Goal: Task Accomplishment & Management: Complete application form

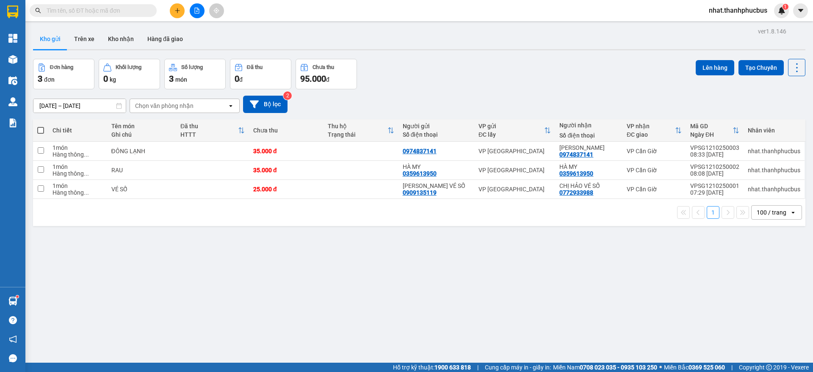
click at [175, 11] on icon "plus" at bounding box center [178, 11] width 6 height 6
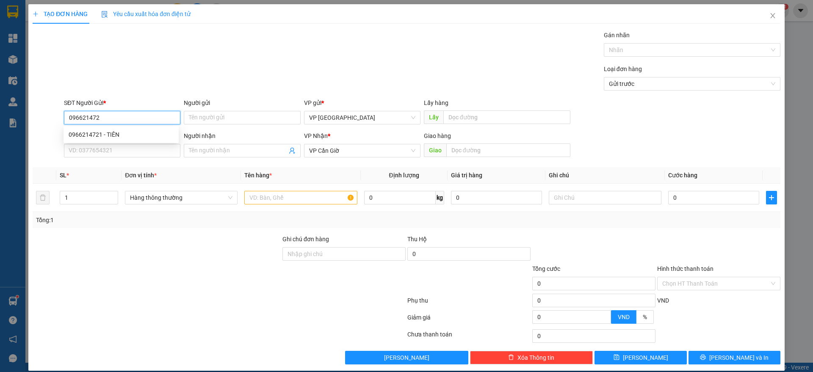
type input "0966214721"
click at [111, 111] on input "0966214721" at bounding box center [122, 118] width 116 height 14
click at [96, 130] on div "0966214721 - TIÊN" at bounding box center [121, 134] width 105 height 9
type input "TIÊN"
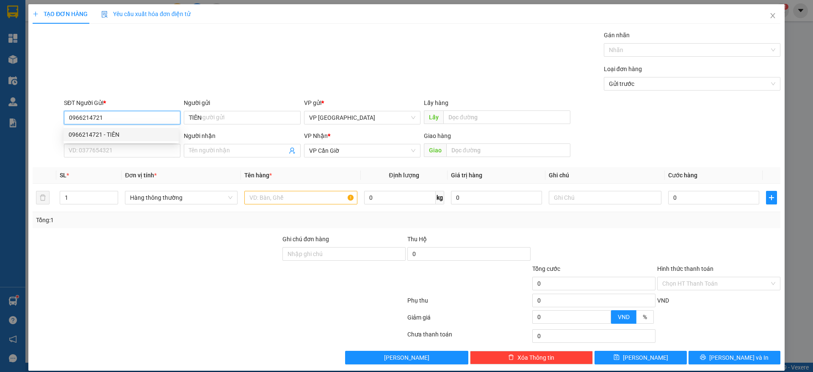
type input "35.000"
type input "0966214721"
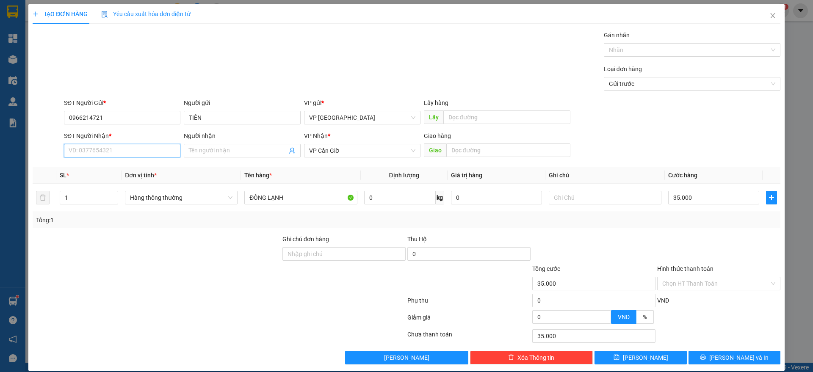
click at [96, 151] on input "SĐT Người Nhận *" at bounding box center [122, 151] width 116 height 14
click at [94, 172] on div "0971586245 - CHỊ LỤC" at bounding box center [121, 167] width 105 height 9
type input "0971586245"
type input "CHỊ LỤC"
type input "ĐỒNG HÒA"
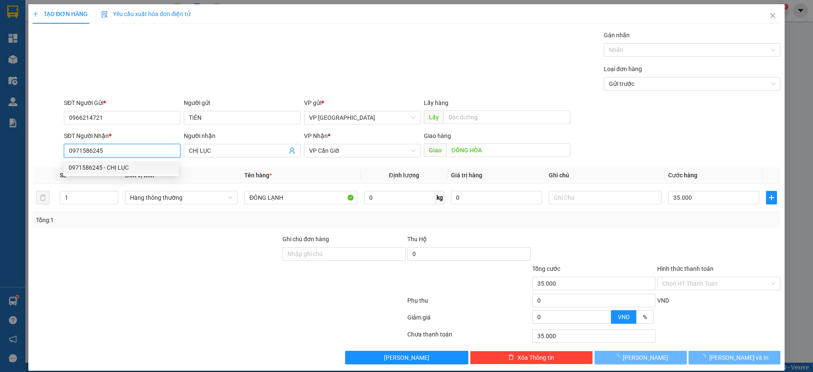
type input "45.000"
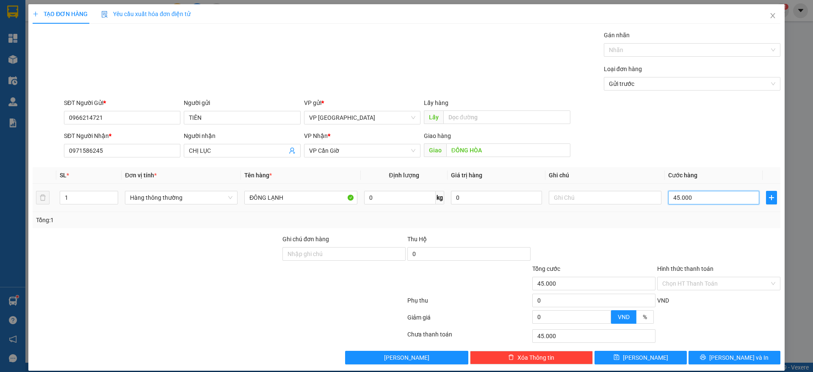
click at [691, 197] on input "45.000" at bounding box center [713, 198] width 91 height 14
type input "3"
type input "35"
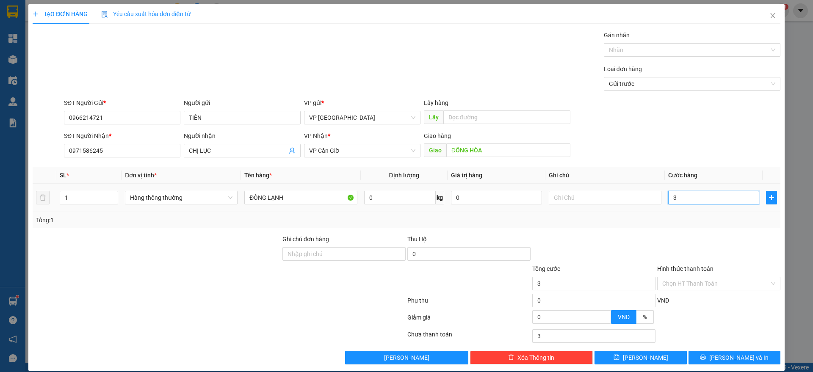
type input "35"
type input "3"
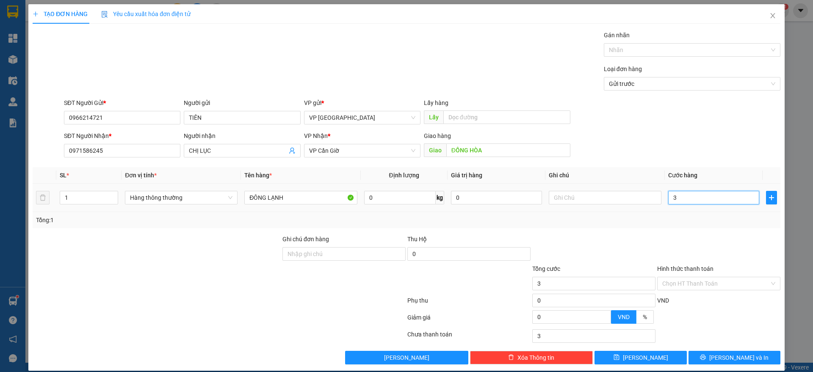
type input "0"
type input "4"
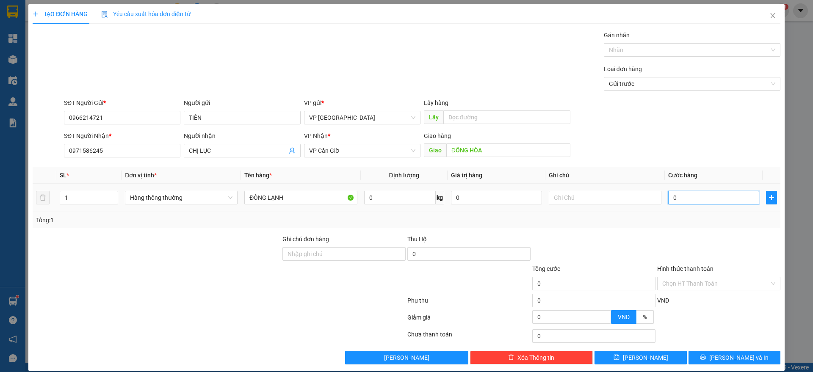
type input "04"
type input "45"
type input "045"
type input "450"
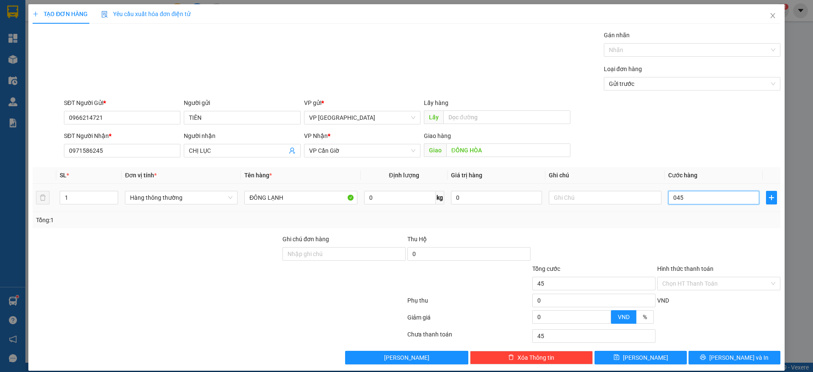
type input "450"
type input "0.450"
type input "4.500"
type input "04.500"
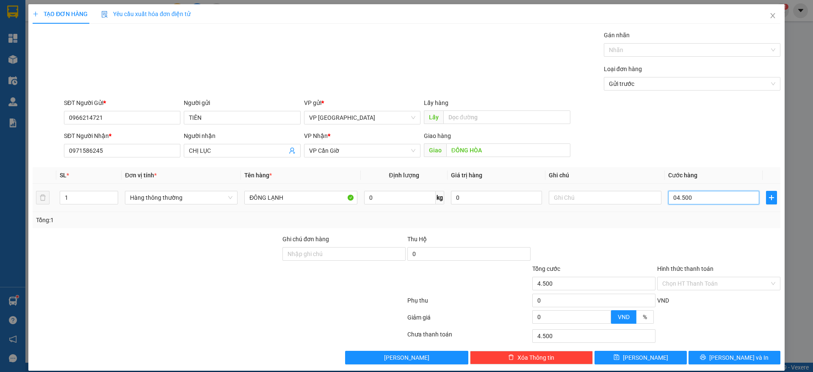
type input "45.000"
click at [721, 358] on span "[PERSON_NAME] và In" at bounding box center [739, 357] width 59 height 9
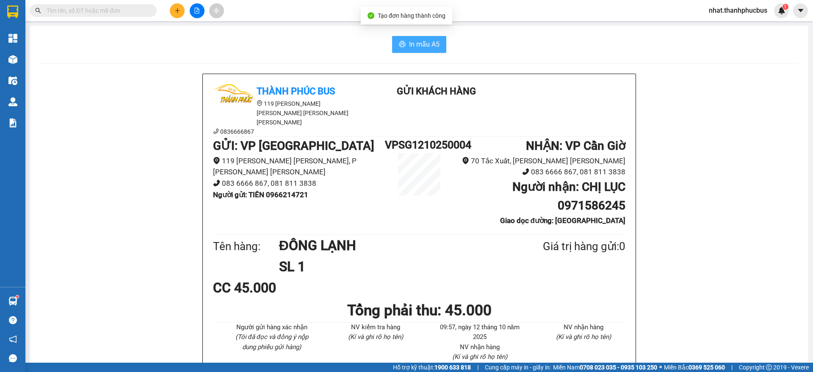
click at [412, 48] on span "In mẫu A5" at bounding box center [424, 44] width 31 height 11
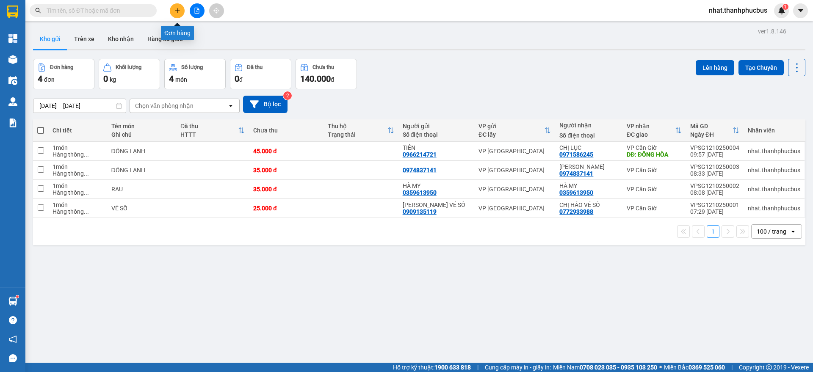
click at [180, 10] on icon "plus" at bounding box center [178, 11] width 6 height 6
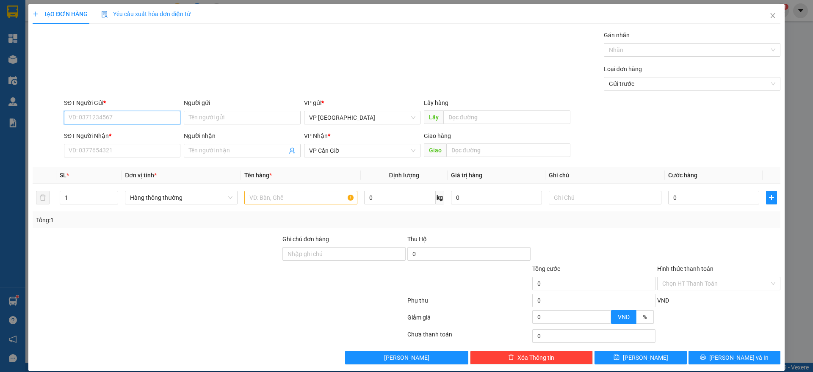
paste input "0966214721"
type input "0966214721"
click at [111, 130] on div "0966214721 - TIÊN" at bounding box center [121, 134] width 105 height 9
type input "TIÊN"
type input "45.000"
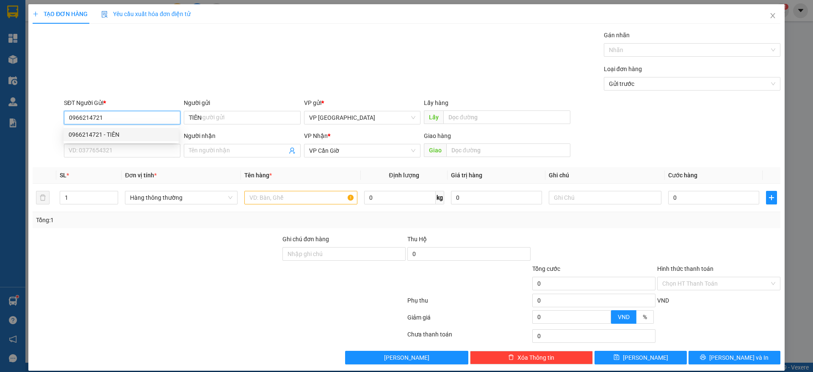
type input "45.000"
type input "0966214721"
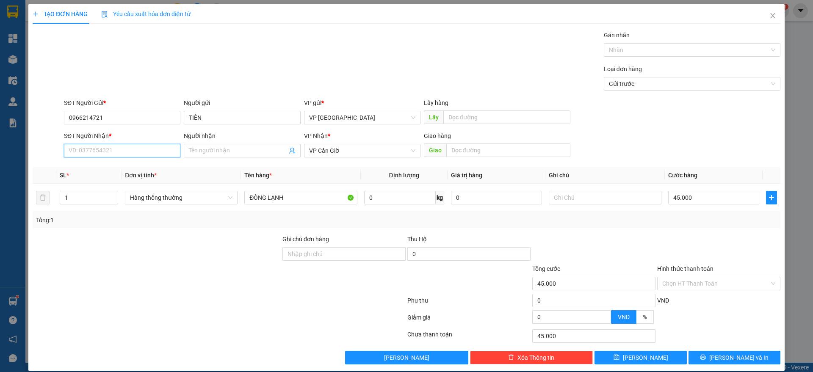
click at [103, 147] on input "SĐT Người Nhận *" at bounding box center [122, 151] width 116 height 14
click at [108, 183] on div "0375883836 - [PERSON_NAME]" at bounding box center [121, 181] width 105 height 9
type input "0375883836"
type input "CHỊ NGUYÊT"
type input "NGÃ BA TUYẾN"
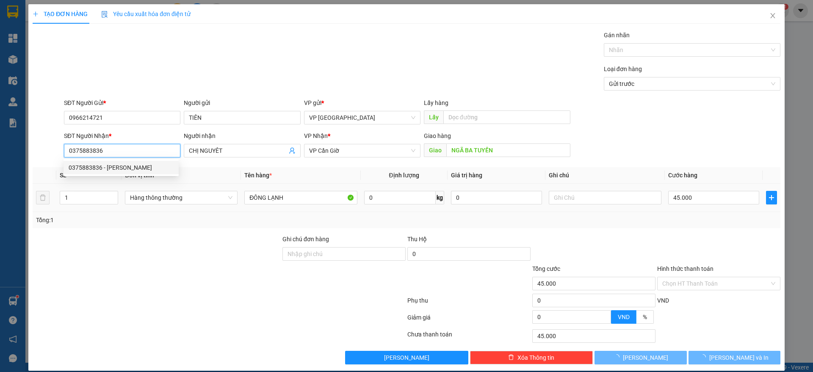
type input "35.000"
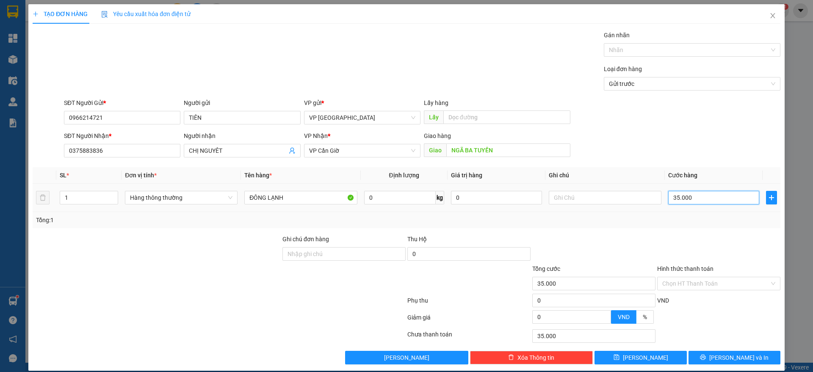
click at [715, 197] on input "35.000" at bounding box center [713, 198] width 91 height 14
type input "4"
type input "45"
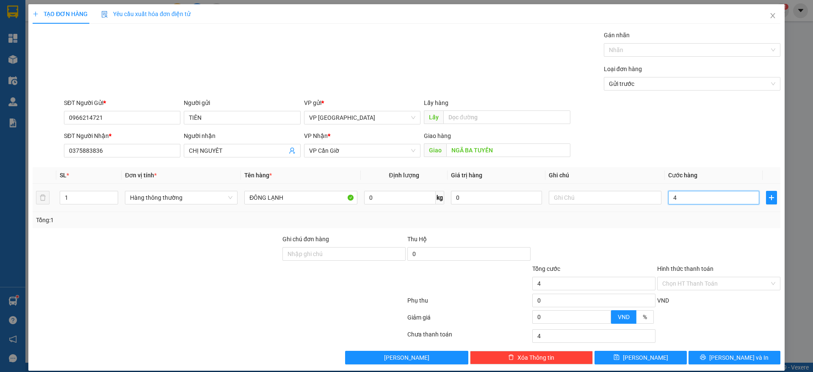
type input "45"
type input "450"
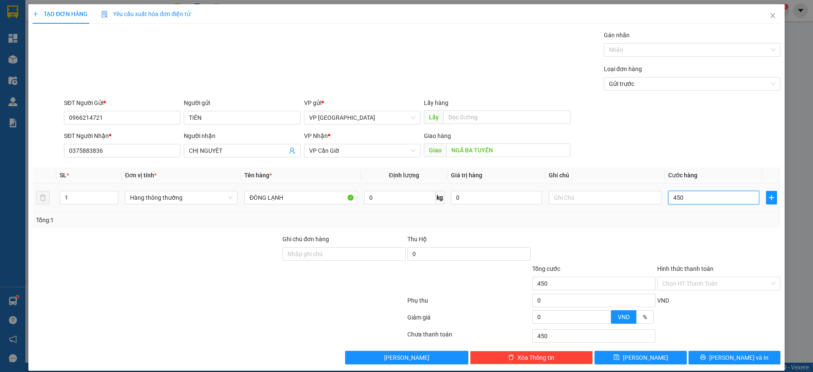
type input "4.500"
type input "45.000"
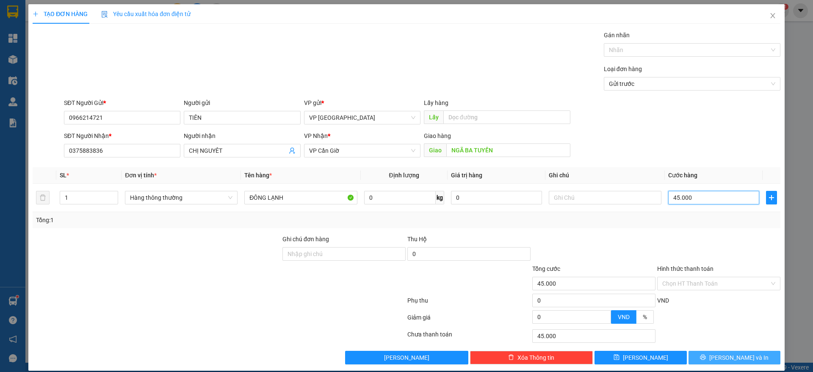
type input "45.000"
click at [723, 358] on span "[PERSON_NAME] và In" at bounding box center [739, 357] width 59 height 9
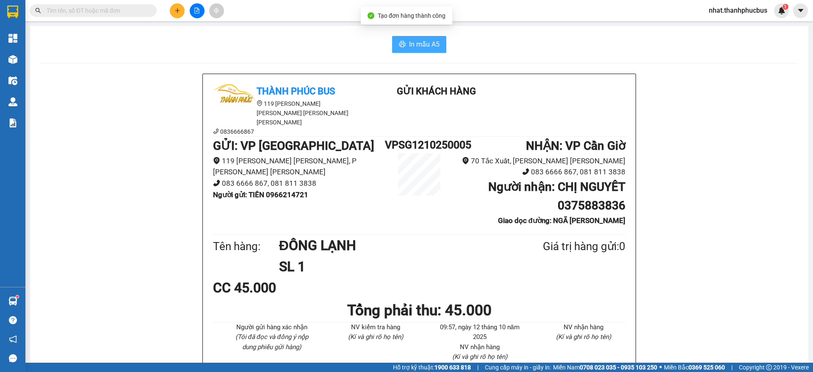
click at [423, 49] on span "In mẫu A5" at bounding box center [424, 44] width 31 height 11
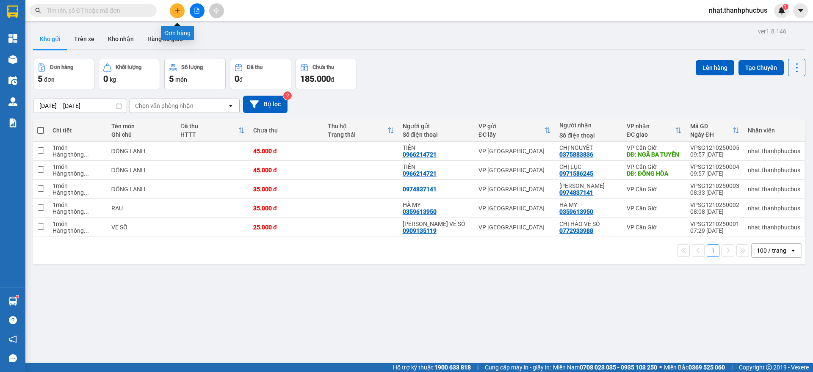
click at [175, 9] on icon "plus" at bounding box center [178, 11] width 6 height 6
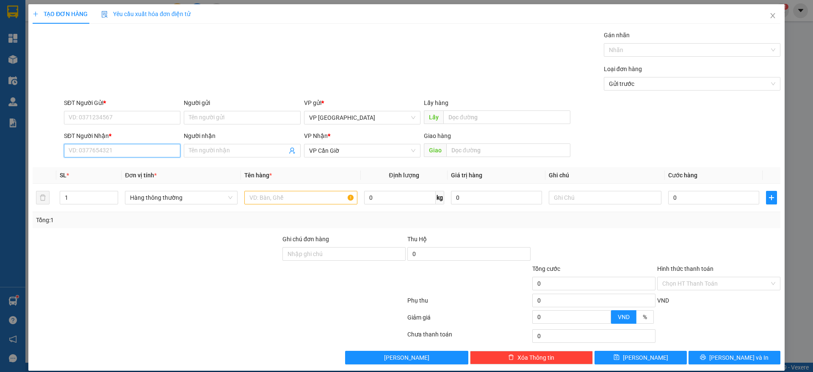
click at [123, 153] on input "SĐT Người Nhận *" at bounding box center [122, 151] width 116 height 14
click at [227, 155] on input "Người nhận" at bounding box center [238, 150] width 98 height 9
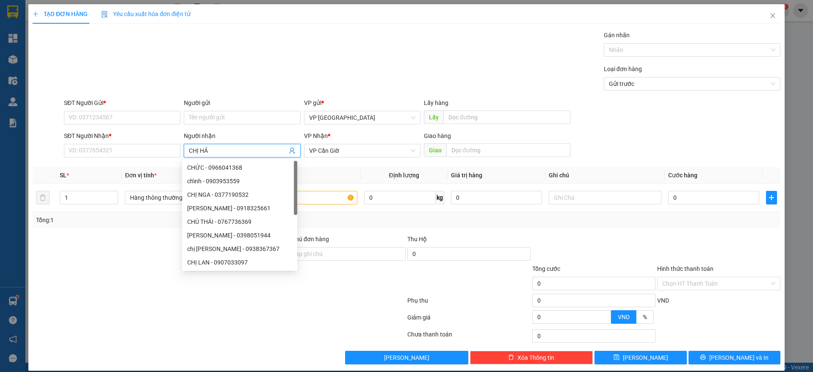
type input "CHỊ HẢO"
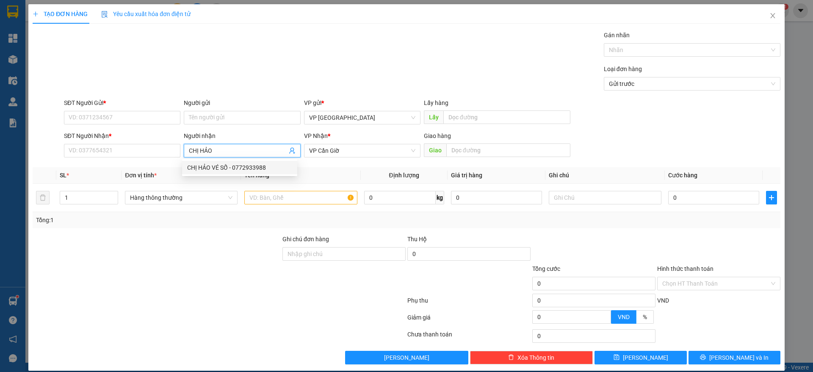
click at [229, 168] on div "CHỊ HẢO VÉ SỐ - 0772933988" at bounding box center [239, 167] width 105 height 9
type input "0772933988"
type input "CHỊ HẢO VÉ SỐ"
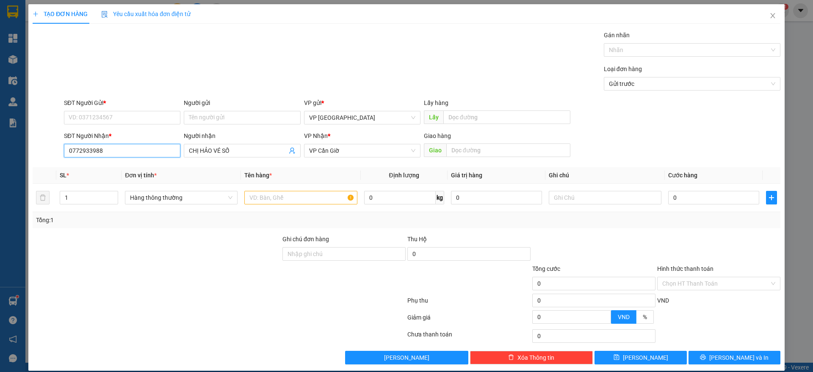
click at [116, 153] on input "0772933988" at bounding box center [122, 151] width 116 height 14
click at [106, 122] on input "SĐT Người Gửi *" at bounding box center [122, 118] width 116 height 14
paste input "0772933988"
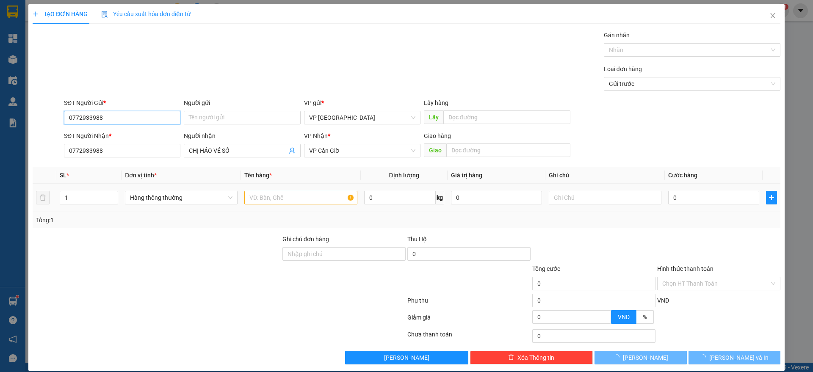
type input "0772933988"
click at [284, 196] on input "text" at bounding box center [300, 198] width 113 height 14
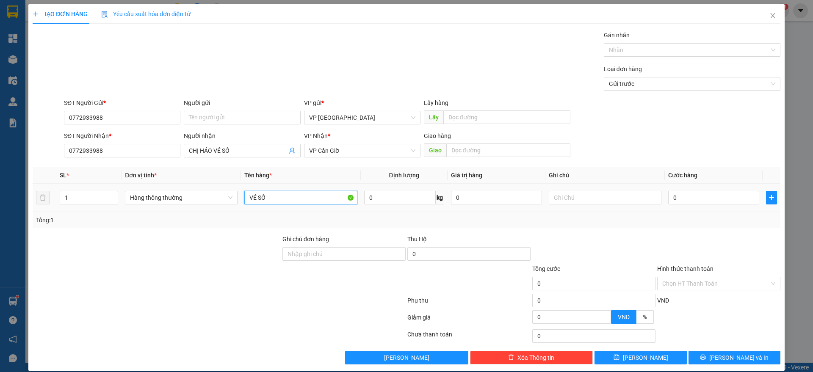
type input "VÉ SỐ"
click at [674, 207] on td "0" at bounding box center [714, 198] width 98 height 28
click at [674, 200] on input "0" at bounding box center [713, 198] width 91 height 14
type input "2"
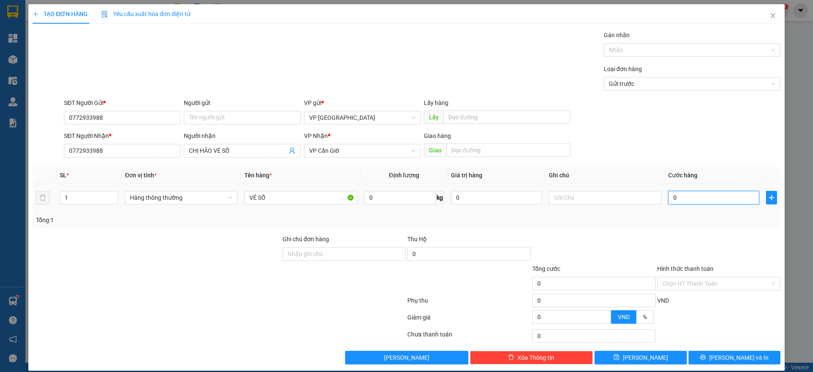
type input "2"
type input "25"
type input "250"
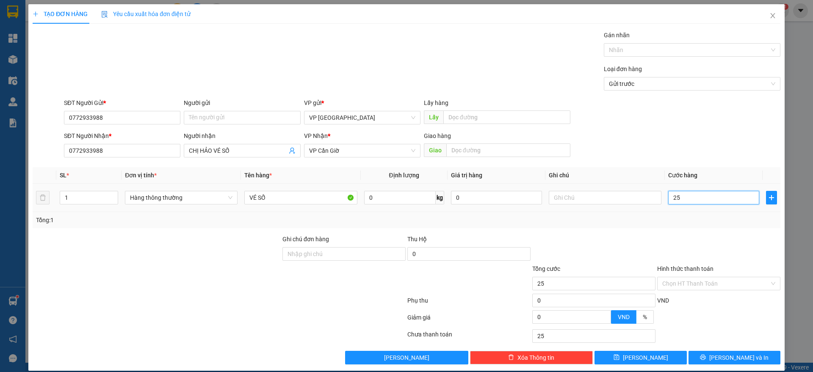
type input "250"
type input "2.500"
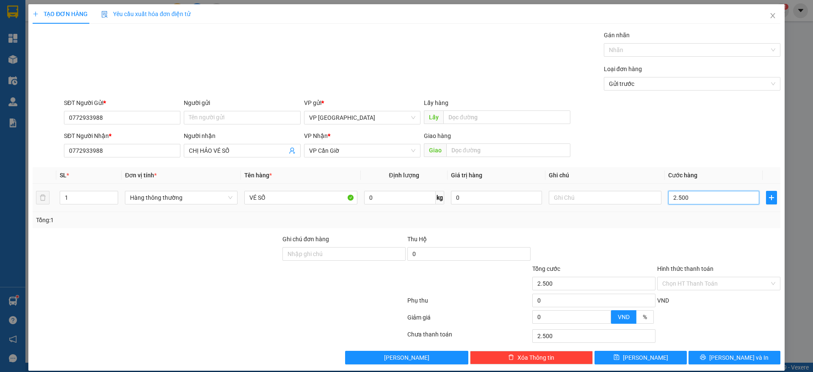
type input "25.000"
click at [692, 290] on div "Chọn HT Thanh Toán" at bounding box center [718, 284] width 123 height 14
type input "25.000"
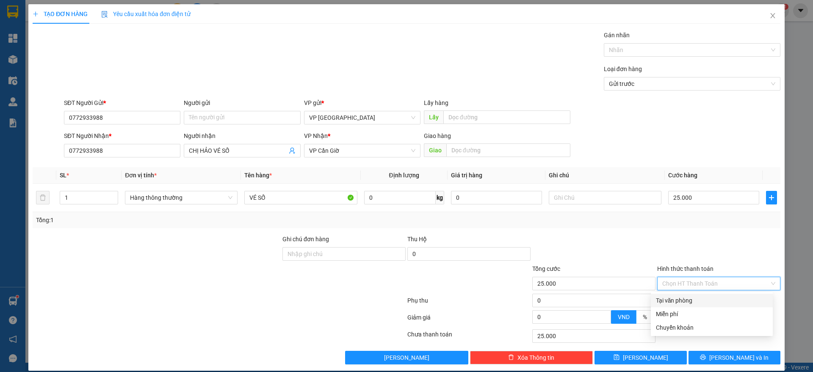
click at [675, 295] on div "Tại văn phòng" at bounding box center [712, 301] width 122 height 14
type input "0"
drag, startPoint x: 675, startPoint y: 295, endPoint x: 702, endPoint y: 303, distance: 28.4
click at [675, 295] on div "Phụ thu 0 VND" at bounding box center [407, 302] width 750 height 17
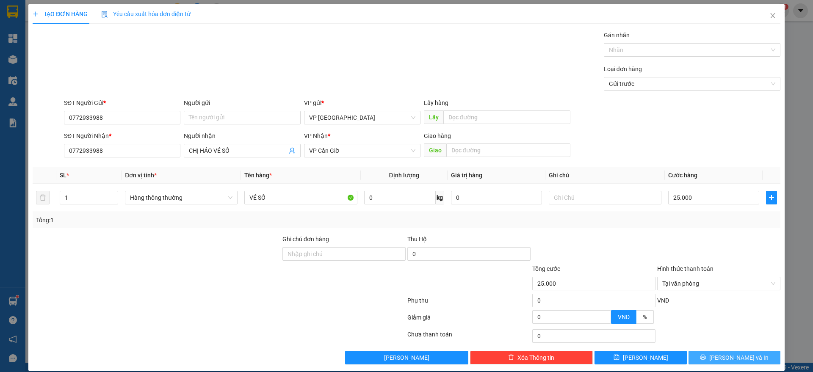
click at [706, 357] on icon "printer" at bounding box center [703, 358] width 6 height 6
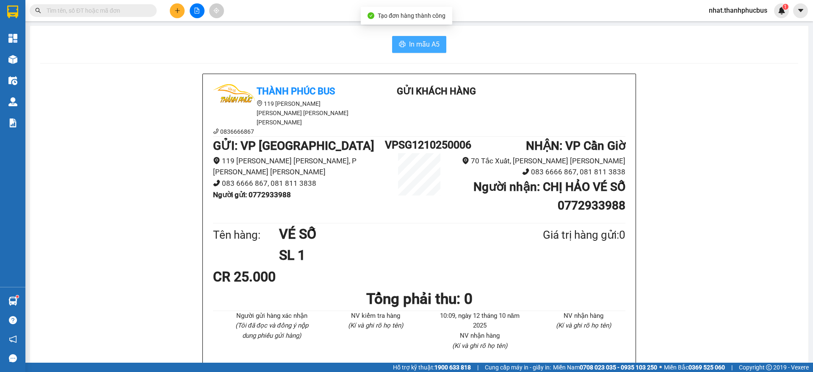
click at [410, 43] on span "In mẫu A5" at bounding box center [424, 44] width 31 height 11
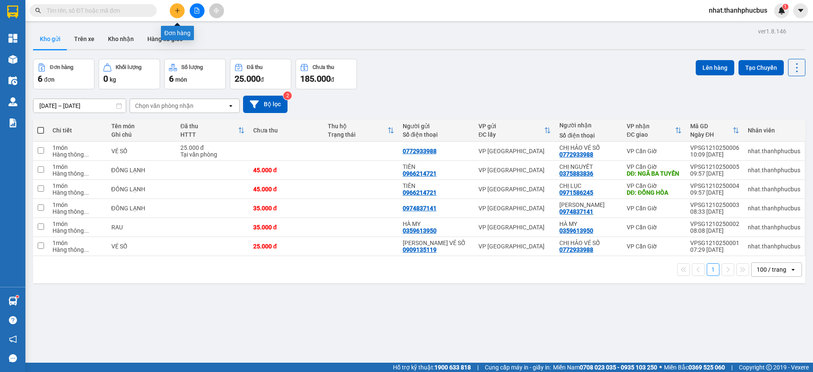
click at [176, 9] on icon "plus" at bounding box center [178, 11] width 6 height 6
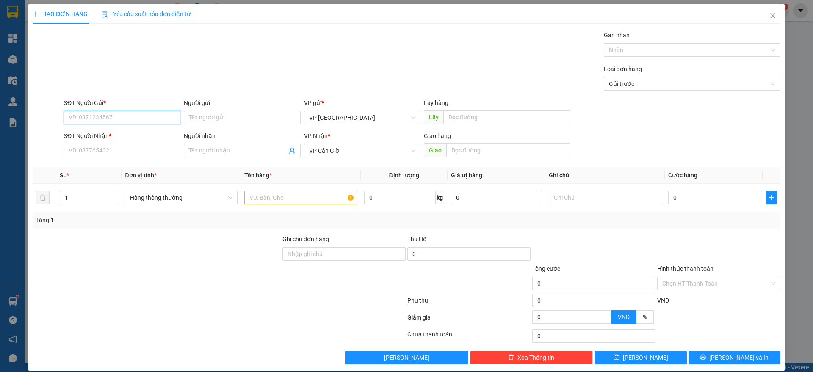
click at [98, 118] on input "SĐT Người Gửi *" at bounding box center [122, 118] width 116 height 14
click at [214, 153] on input "Người nhận" at bounding box center [238, 150] width 98 height 9
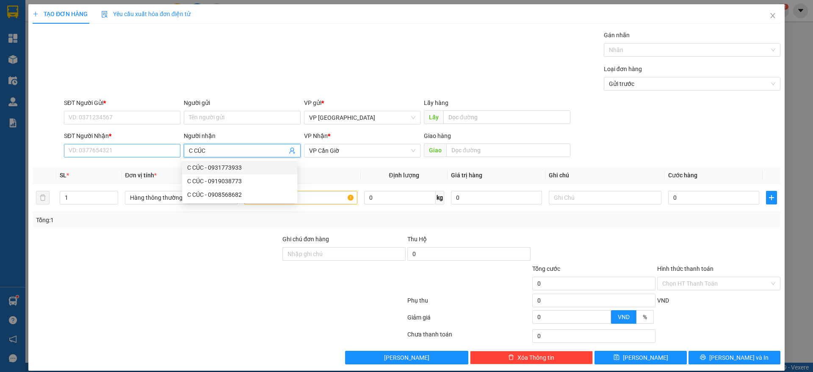
type input "C CÚC"
click at [136, 154] on input "SĐT Người Nhận *" at bounding box center [122, 151] width 116 height 14
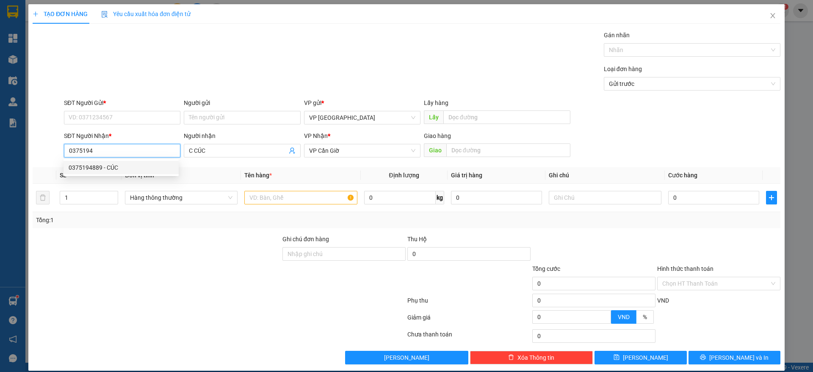
click at [103, 168] on div "0375194889 - CÚC" at bounding box center [121, 167] width 105 height 9
type input "0375194889"
type input "CÚC"
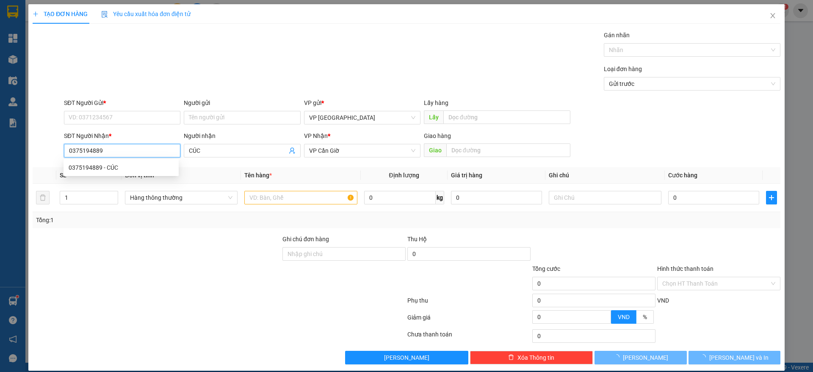
type input "85.000"
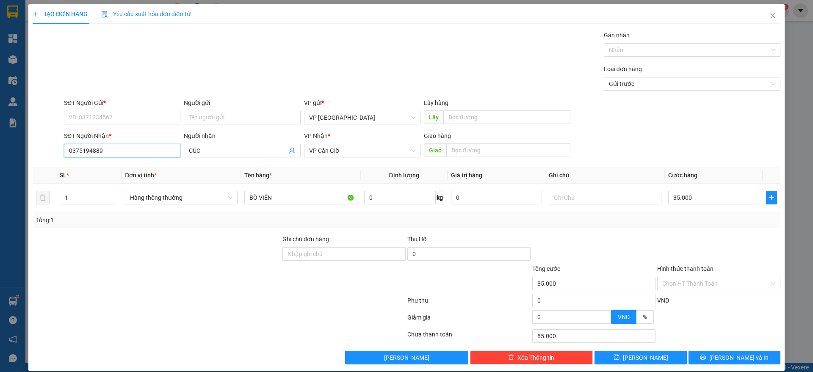
click at [112, 151] on input "0375194889" at bounding box center [122, 151] width 116 height 14
type input "0375194889"
click at [114, 110] on div "SĐT Người Gửi *" at bounding box center [122, 104] width 116 height 13
click at [108, 116] on input "SĐT Người Gửi *" at bounding box center [122, 118] width 116 height 14
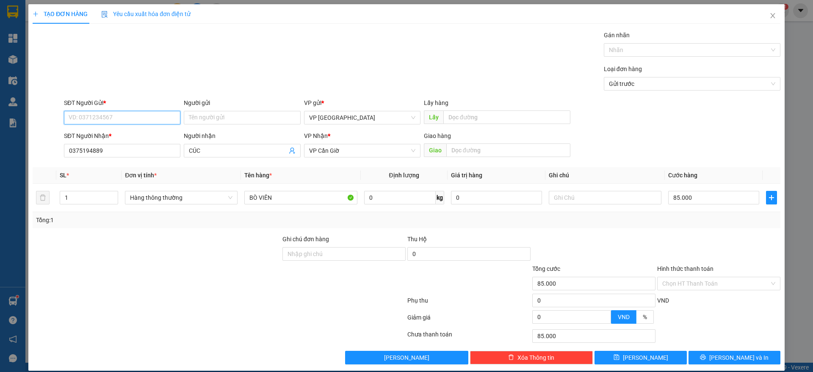
paste input "0375194889"
type input "0375194889"
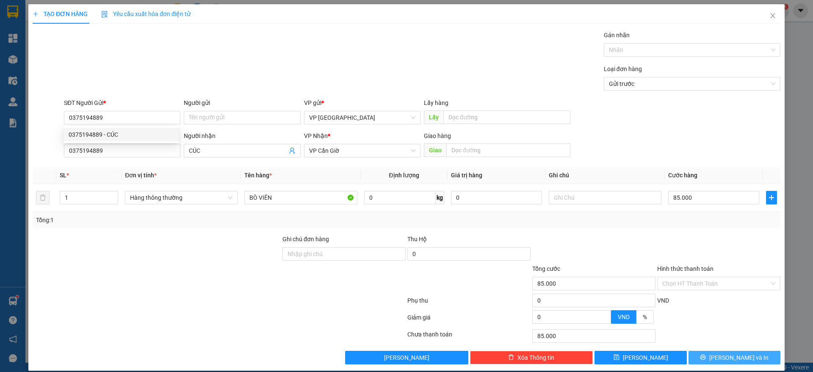
click at [717, 359] on button "[PERSON_NAME] và In" at bounding box center [735, 358] width 92 height 14
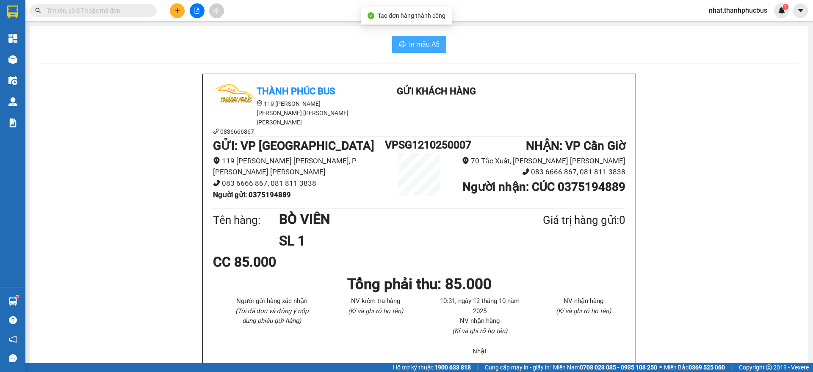
click at [414, 46] on span "In mẫu A5" at bounding box center [424, 44] width 31 height 11
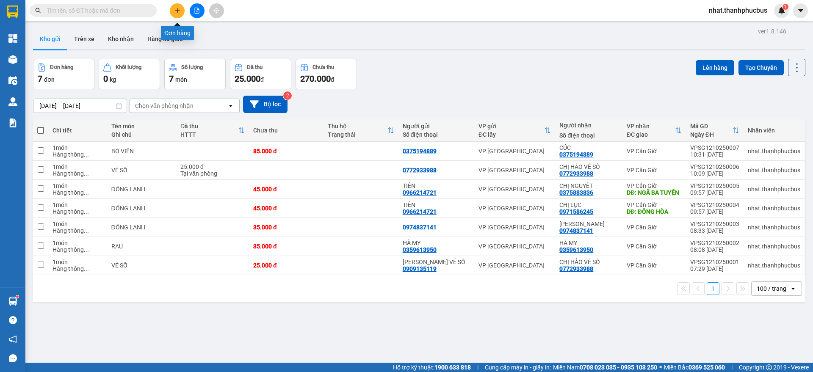
click at [179, 8] on icon "plus" at bounding box center [178, 11] width 6 height 6
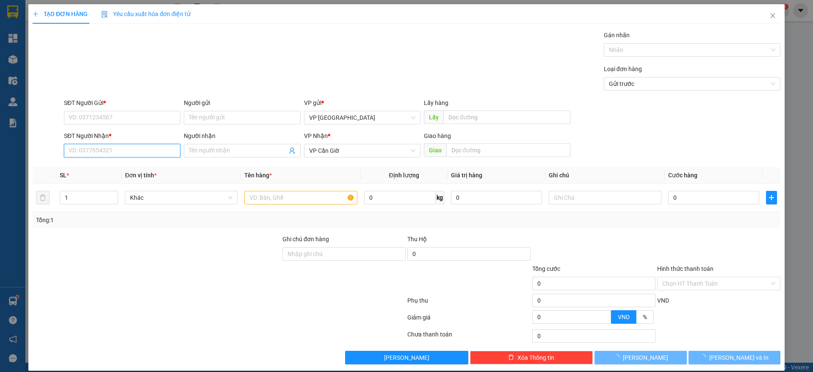
click at [91, 146] on input "SĐT Người Nhận *" at bounding box center [122, 151] width 116 height 14
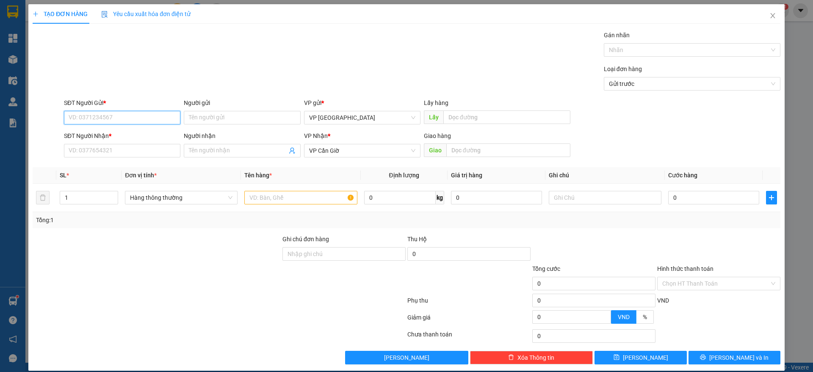
click at [142, 111] on input "SĐT Người Gửi *" at bounding box center [122, 118] width 116 height 14
type input "0359691698"
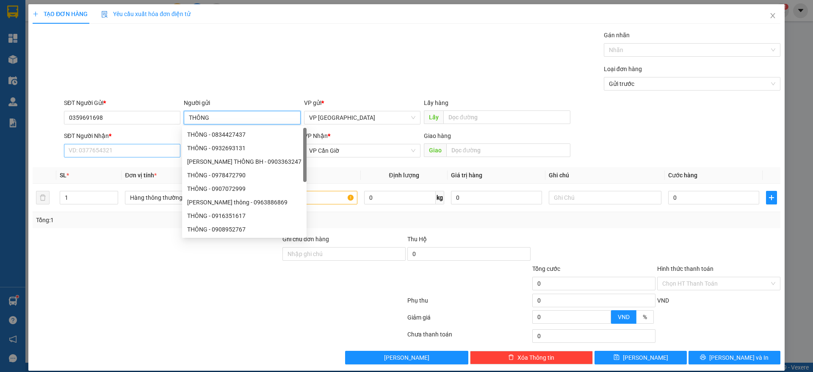
type input "THÔNG"
click at [98, 156] on input "SĐT Người Nhận *" at bounding box center [122, 151] width 116 height 14
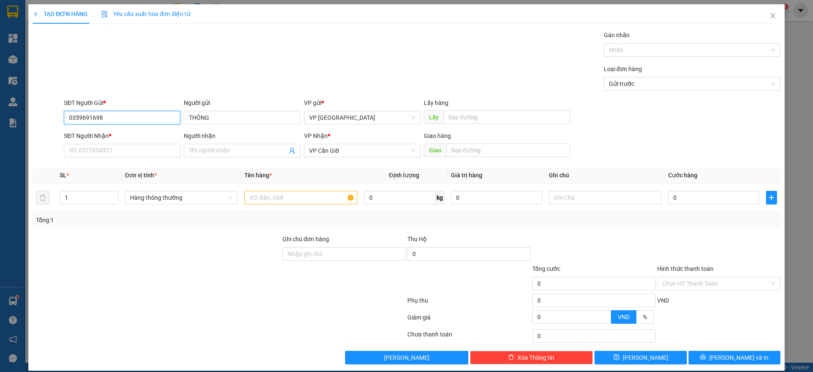
click at [114, 123] on input "0359691698" at bounding box center [122, 118] width 116 height 14
click at [96, 148] on input "SĐT Người Nhận *" at bounding box center [122, 151] width 116 height 14
paste input "0359691698"
type input "0359691698"
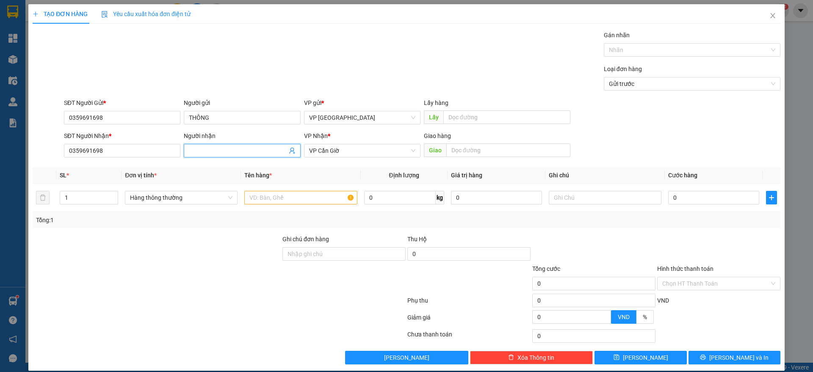
click at [213, 150] on input "Người nhận" at bounding box center [238, 150] width 98 height 9
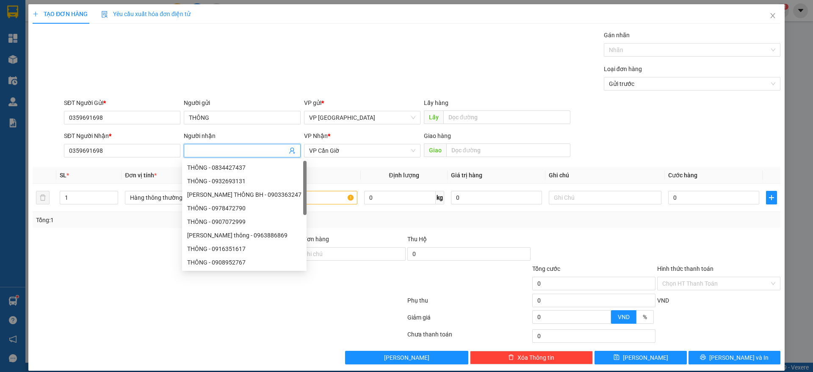
click at [227, 108] on div "Người gửi" at bounding box center [242, 104] width 116 height 13
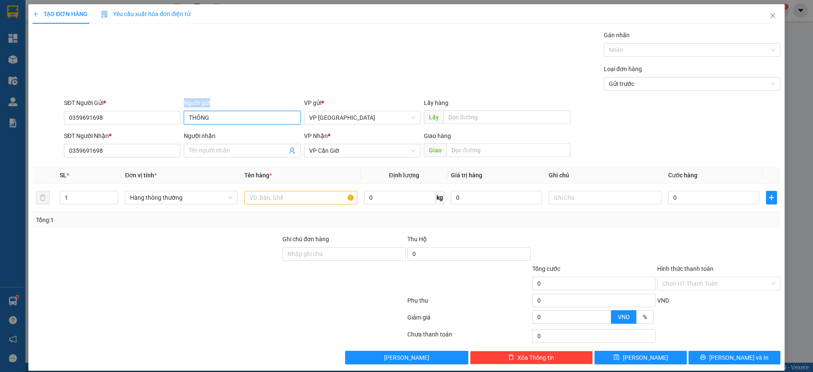
click at [219, 119] on input "THÔNG" at bounding box center [242, 118] width 116 height 14
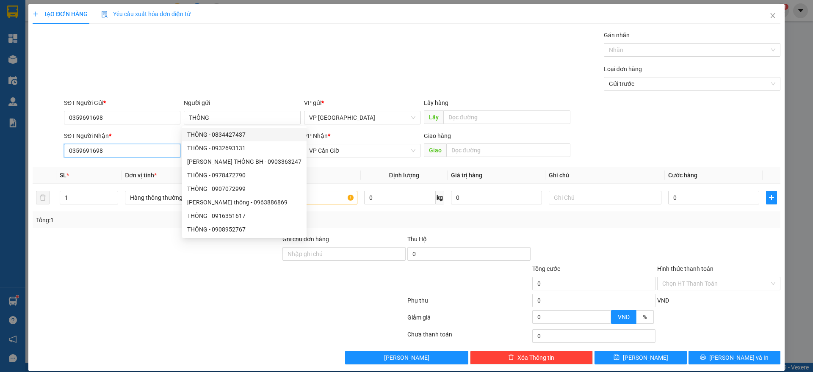
click at [125, 150] on input "0359691698" at bounding box center [122, 151] width 116 height 14
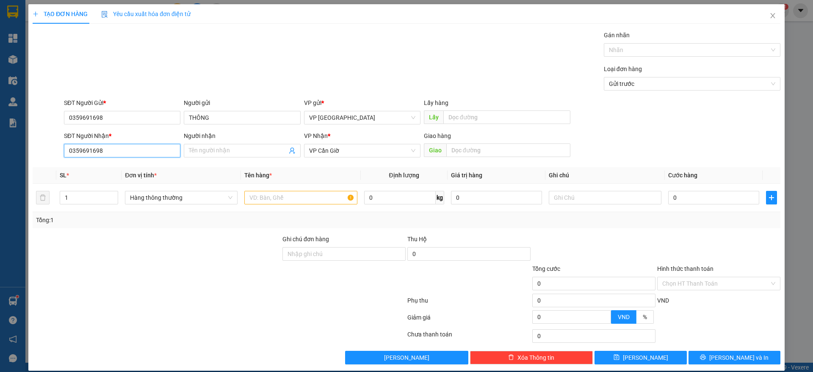
click at [125, 149] on input "0359691698" at bounding box center [122, 151] width 116 height 14
click at [770, 18] on icon "close" at bounding box center [773, 15] width 7 height 7
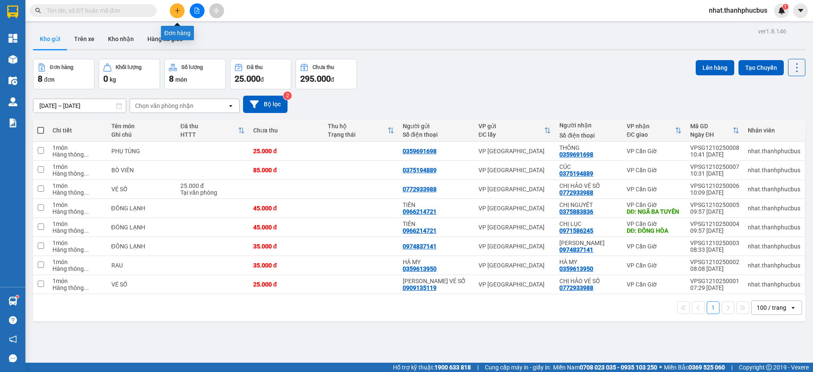
click at [177, 11] on icon "plus" at bounding box center [177, 10] width 0 height 5
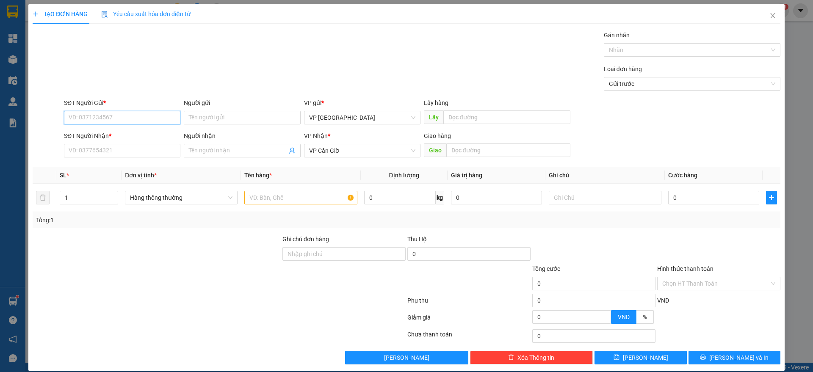
click at [105, 123] on input "SĐT Người Gửi *" at bounding box center [122, 118] width 116 height 14
click at [112, 133] on div "0963700433 - TÂN" at bounding box center [121, 134] width 105 height 9
type input "0963700433"
type input "TÂN"
type input "25.000"
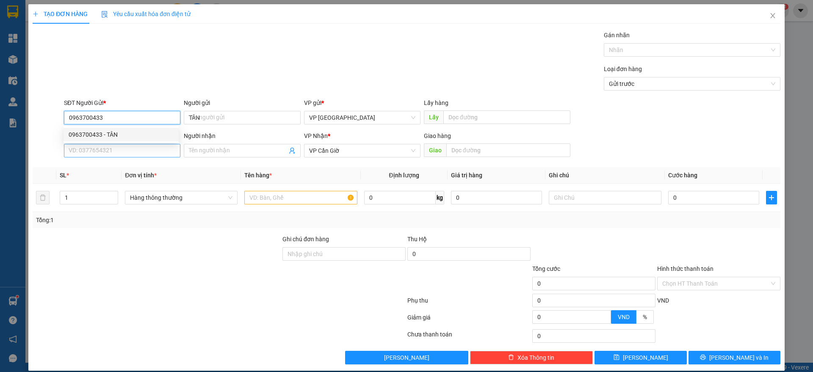
type input "25.000"
type input "0963700433"
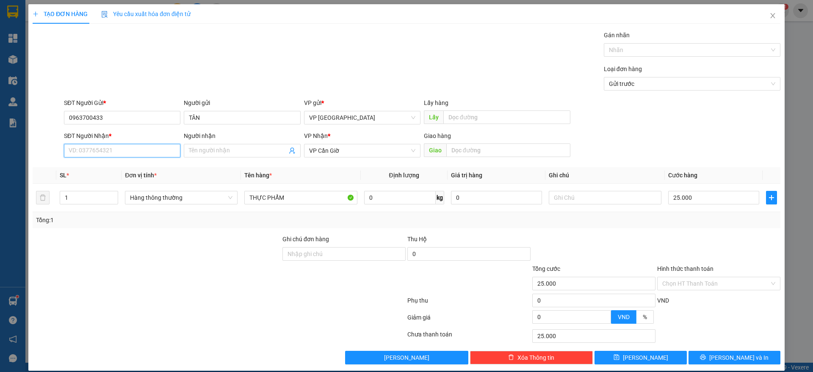
click at [103, 149] on input "SĐT Người Nhận *" at bounding box center [122, 151] width 116 height 14
click at [127, 169] on div "0964921776 - DÌ 6 [PERSON_NAME]" at bounding box center [121, 167] width 105 height 9
type input "0964921776"
type input "DÌ 6 HIỀN"
click at [292, 202] on input "THỰC PHẨM" at bounding box center [300, 198] width 113 height 14
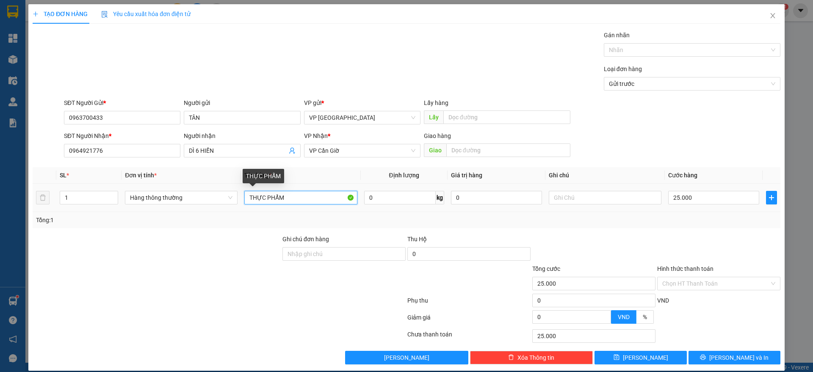
click at [292, 202] on input "THỰC PHẨM" at bounding box center [300, 198] width 113 height 14
type input "D"
type input "ĐỒ DÙNG"
click at [693, 282] on input "Hình thức thanh toán" at bounding box center [716, 283] width 107 height 13
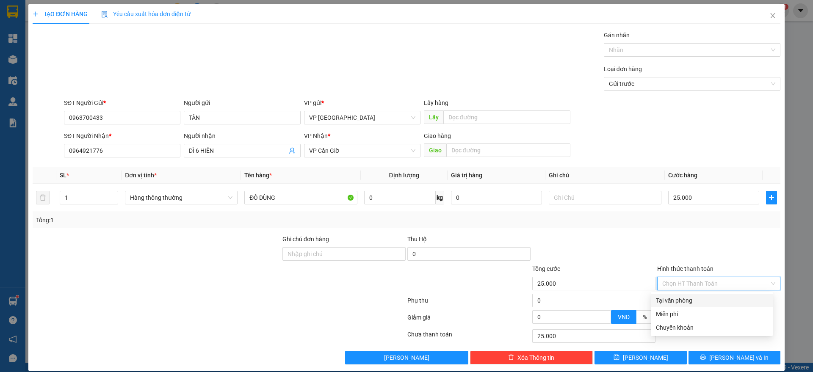
click at [692, 300] on div "Tại văn phòng" at bounding box center [712, 300] width 112 height 9
type input "0"
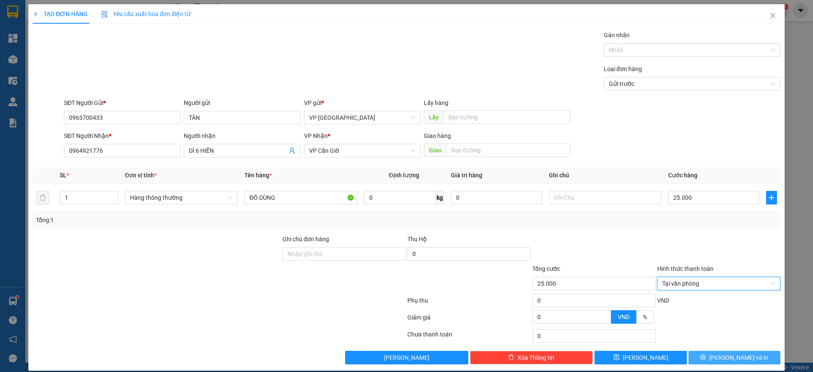
click at [727, 358] on span "[PERSON_NAME] và In" at bounding box center [739, 357] width 59 height 9
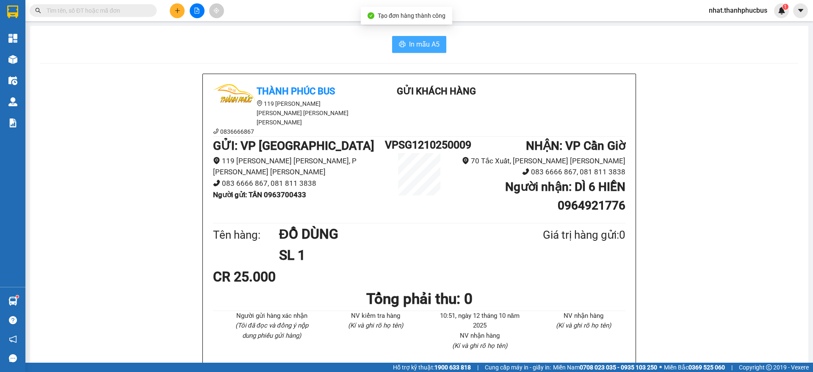
click at [414, 50] on button "In mẫu A5" at bounding box center [419, 44] width 54 height 17
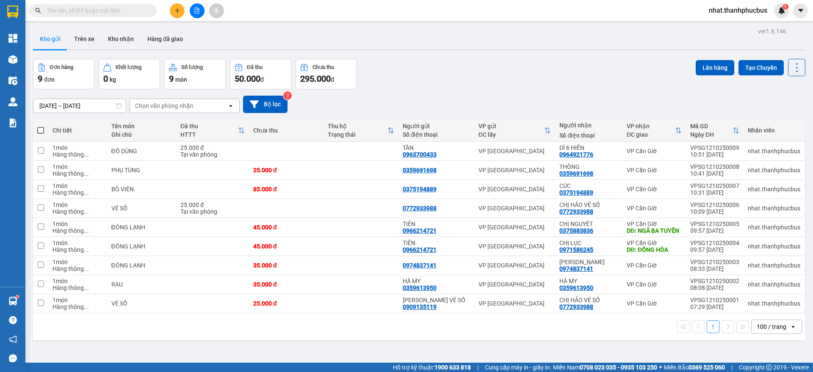
click at [43, 132] on span at bounding box center [40, 130] width 7 height 7
click at [41, 126] on input "checkbox" at bounding box center [41, 126] width 0 height 0
checkbox input "true"
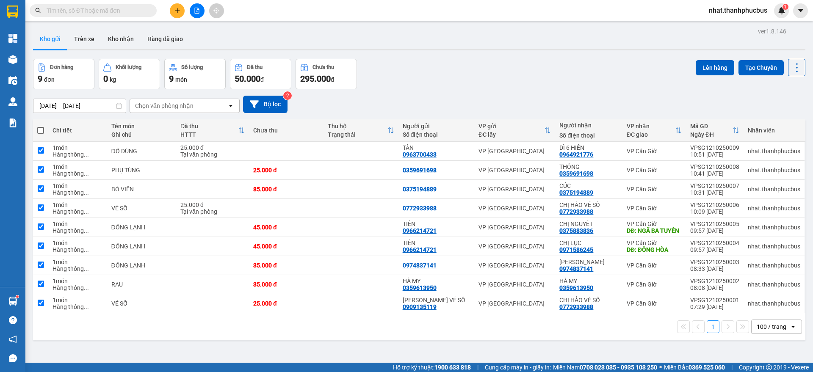
checkbox input "true"
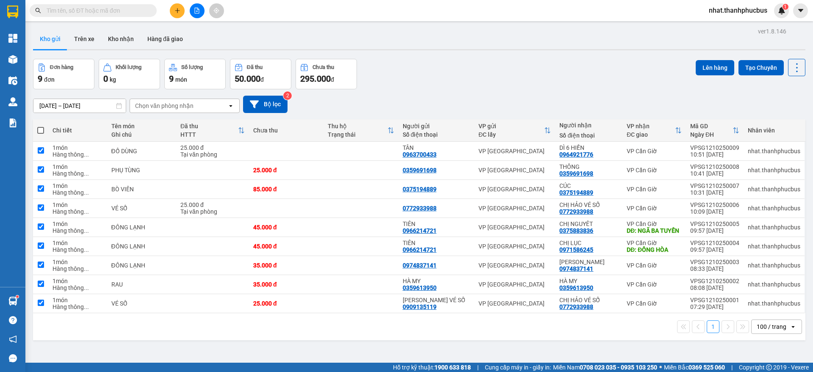
checkbox input "true"
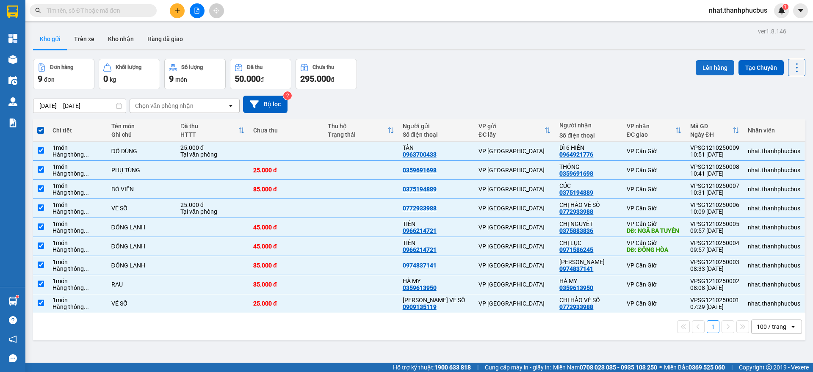
click at [707, 64] on button "Lên hàng" at bounding box center [715, 67] width 39 height 15
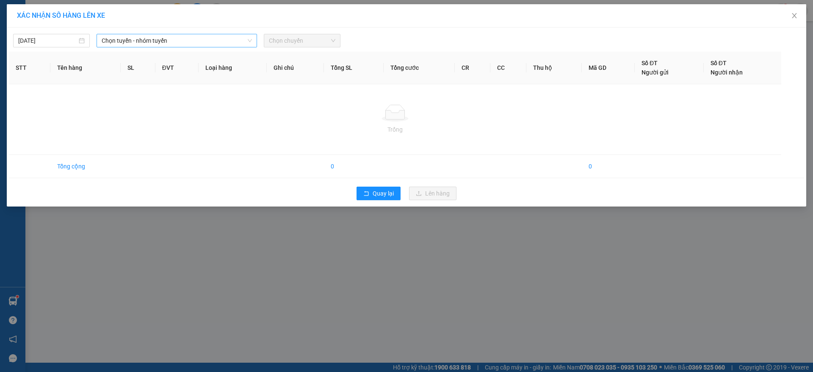
click at [151, 40] on span "Chọn tuyến - nhóm tuyến" at bounding box center [177, 40] width 150 height 13
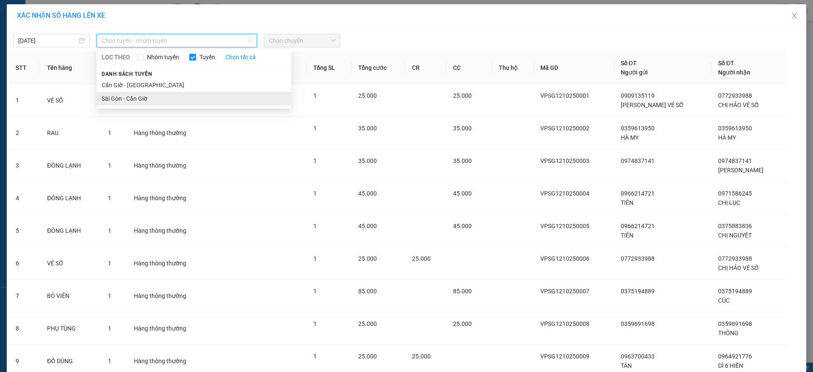
click at [136, 92] on li "Sài Gòn - Cần Giờ" at bounding box center [194, 99] width 195 height 14
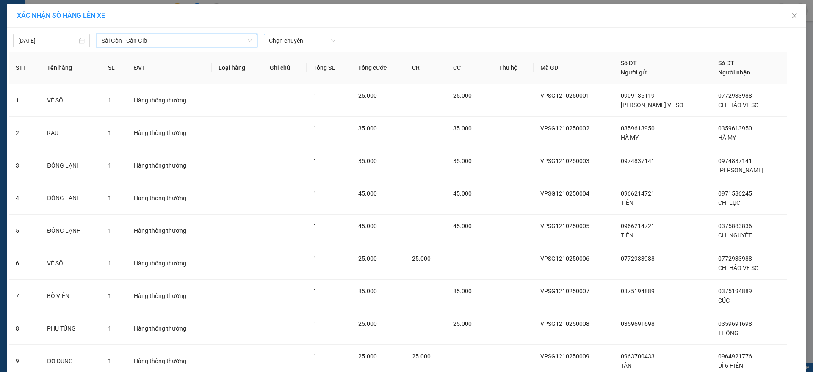
click at [295, 47] on span "Chọn chuyến" at bounding box center [302, 40] width 67 height 13
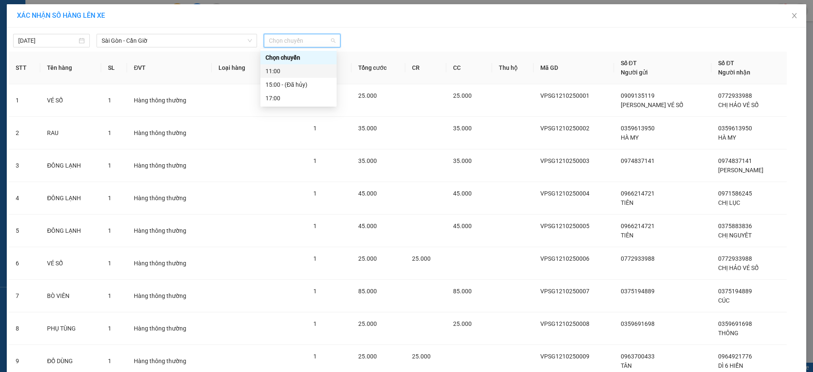
click at [287, 76] on div "11:00" at bounding box center [299, 71] width 76 height 14
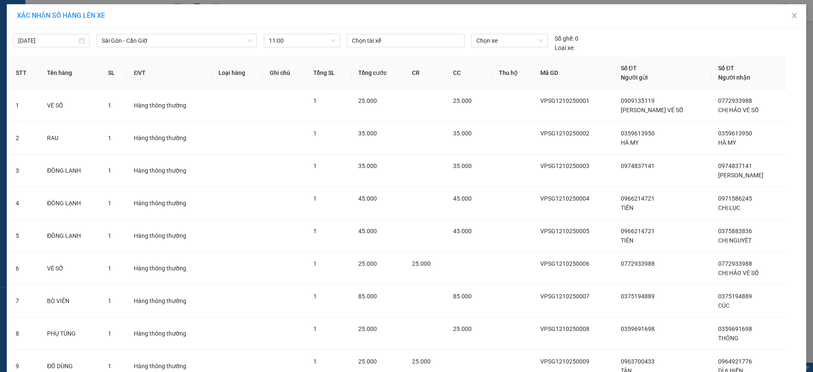
scroll to position [72, 0]
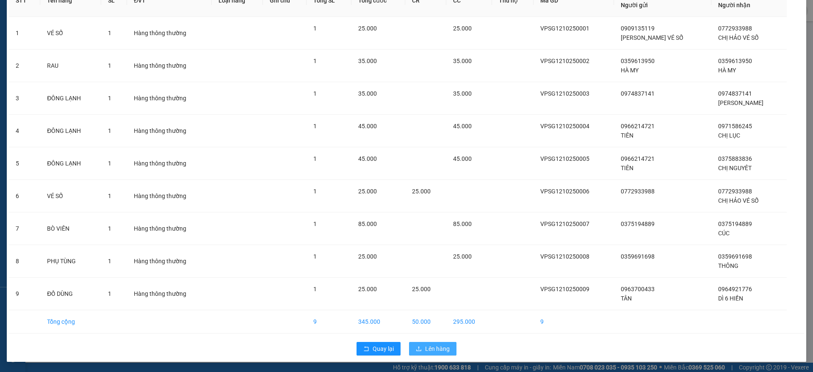
click at [425, 349] on span "Lên hàng" at bounding box center [437, 348] width 25 height 9
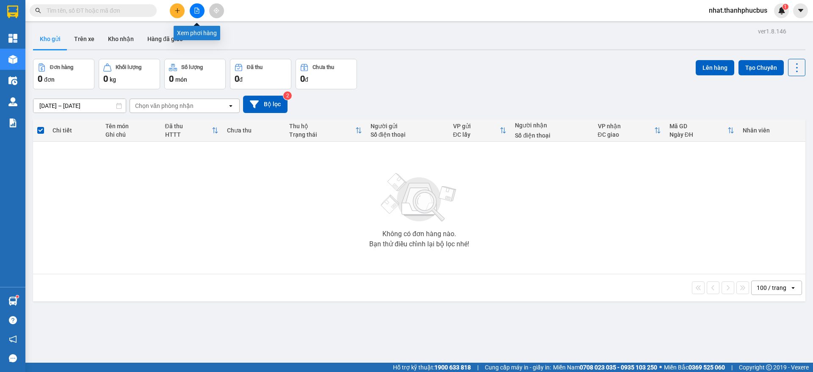
click at [194, 8] on icon "file-add" at bounding box center [197, 11] width 6 height 6
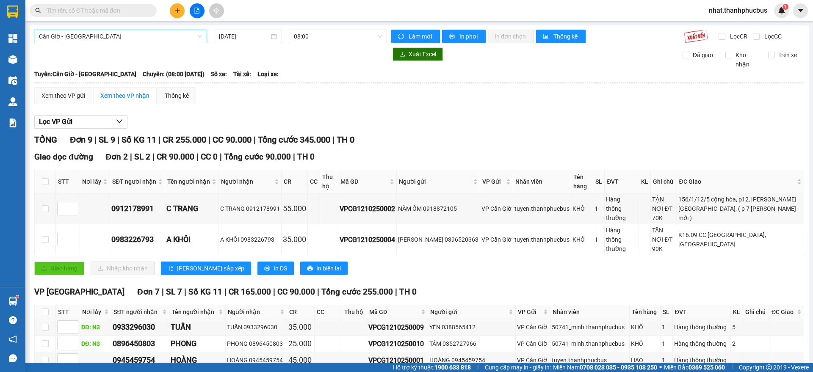
click at [119, 37] on span "Cần Giờ - [GEOGRAPHIC_DATA]" at bounding box center [120, 36] width 163 height 13
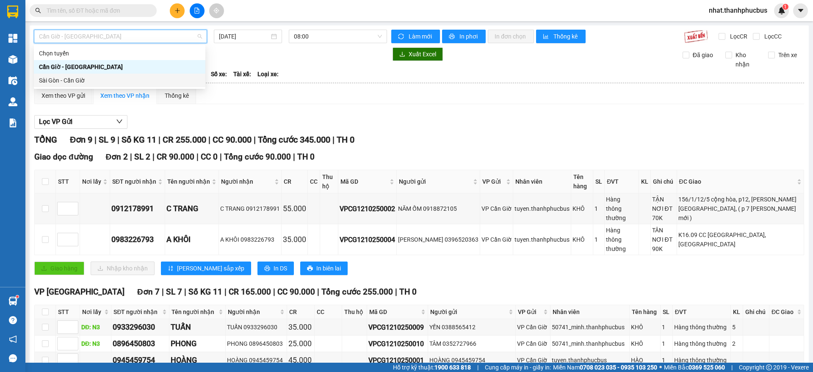
click at [66, 78] on div "Sài Gòn - Cần Giờ" at bounding box center [119, 80] width 161 height 9
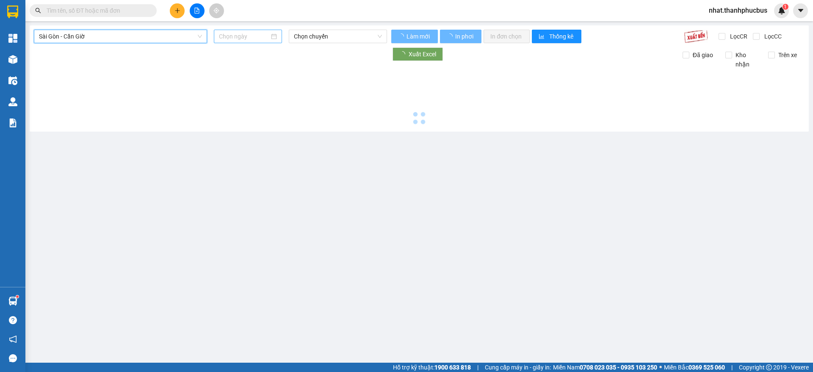
type input "[DATE]"
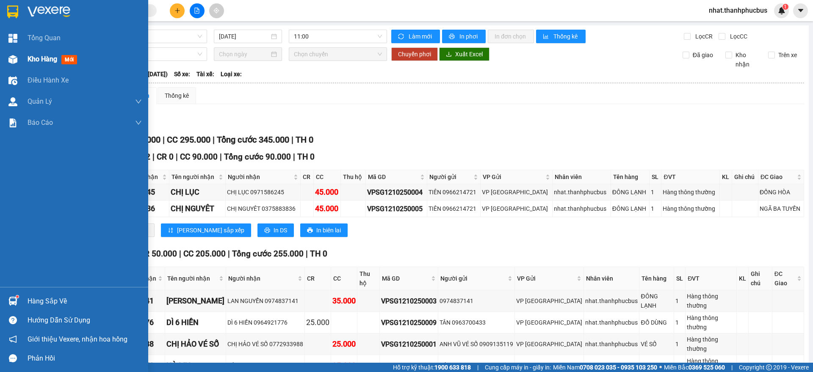
click at [59, 58] on div "Kho hàng mới" at bounding box center [54, 59] width 53 height 11
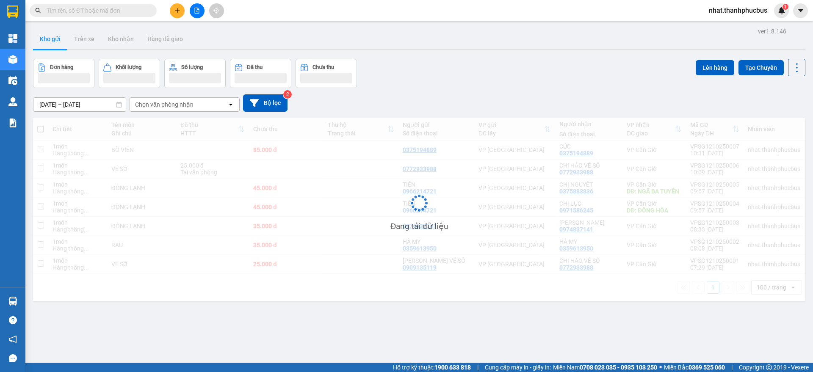
click at [103, 8] on input "text" at bounding box center [97, 10] width 100 height 9
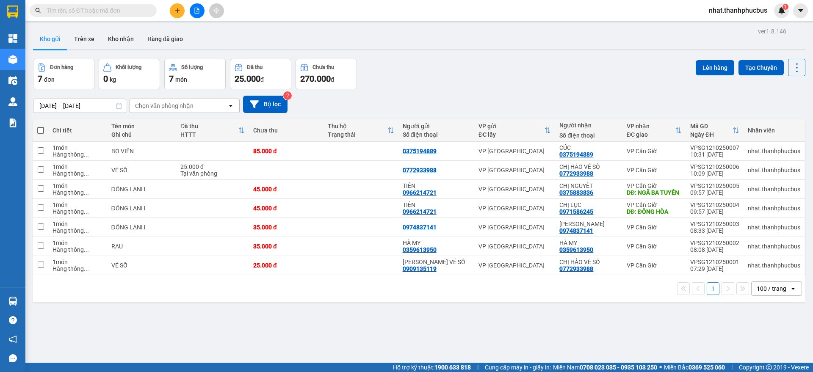
click at [108, 16] on span at bounding box center [93, 10] width 127 height 13
click at [97, 11] on input "text" at bounding box center [97, 10] width 100 height 9
paste input "0359691698"
type input "0359691698"
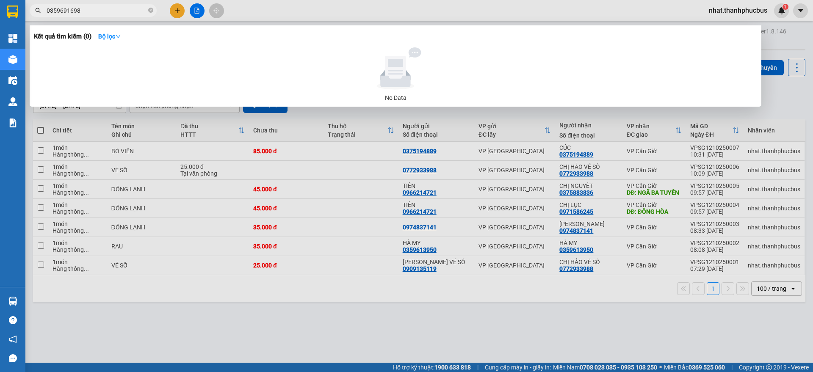
click at [100, 14] on input "0359691698" at bounding box center [97, 10] width 100 height 9
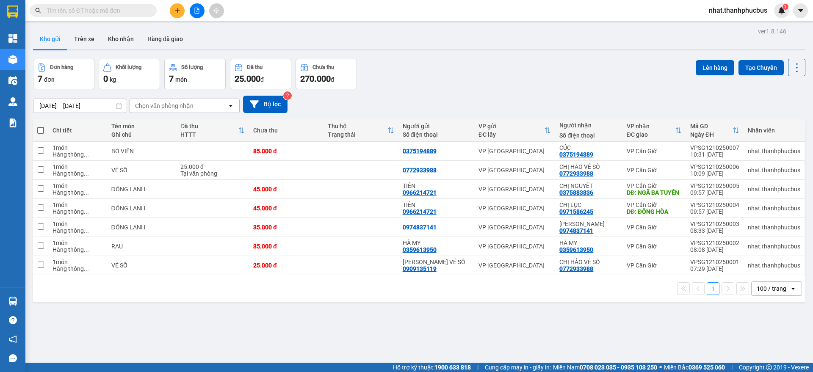
click at [176, 9] on icon "plus" at bounding box center [178, 11] width 6 height 6
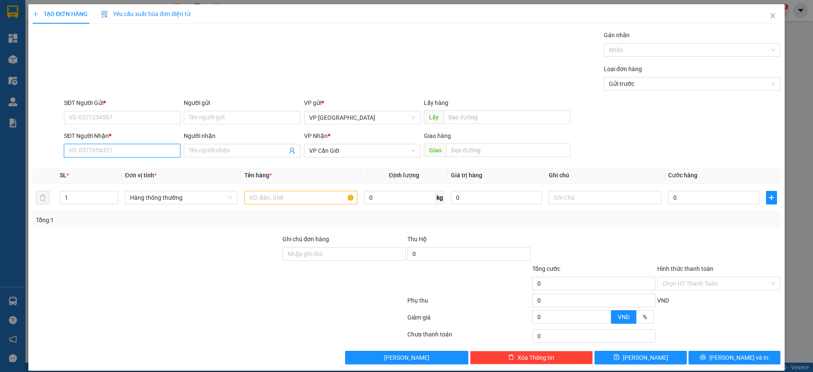
click at [122, 148] on input "SĐT Người Nhận *" at bounding box center [122, 151] width 116 height 14
paste input "0359691698"
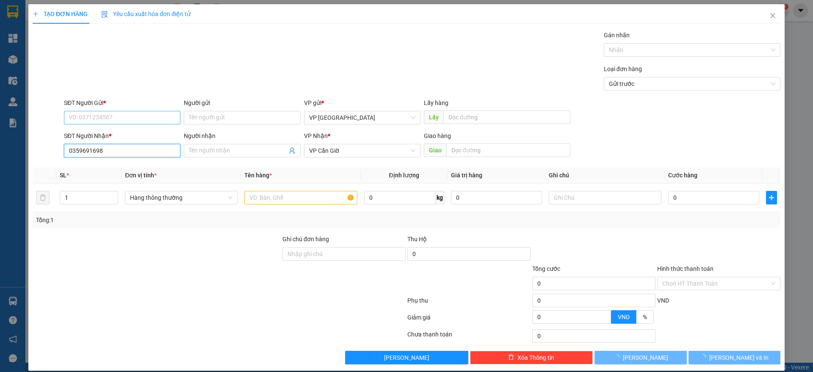
type input "0359691698"
click at [107, 123] on input "SĐT Người Gửi *" at bounding box center [122, 118] width 116 height 14
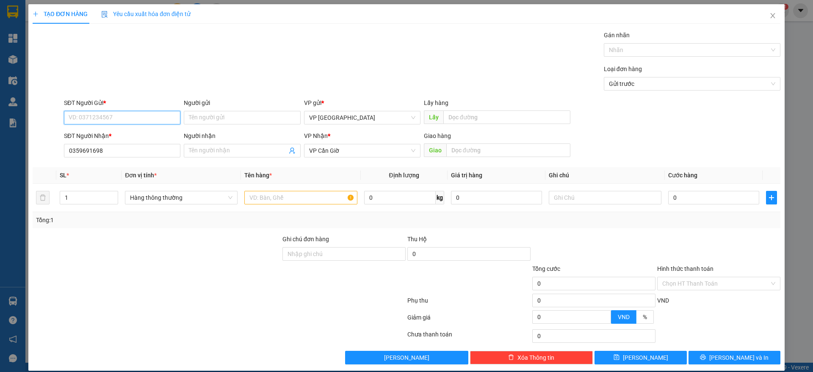
paste input "0359691698"
type input "0359691698"
click at [226, 155] on input "Người nhận" at bounding box center [238, 150] width 98 height 9
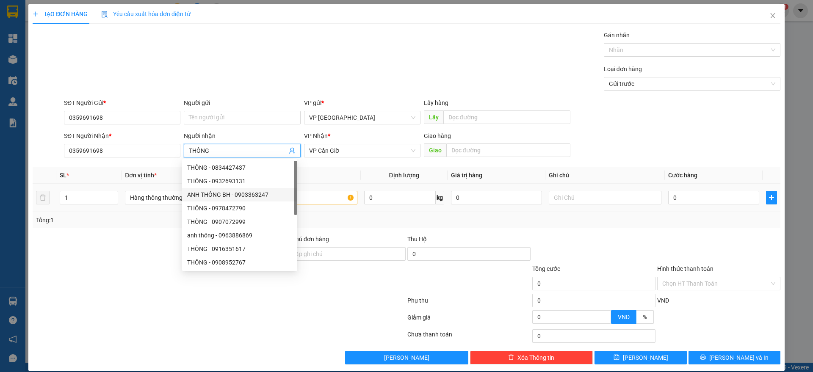
type input "THÔNG"
click at [318, 194] on input "text" at bounding box center [300, 198] width 113 height 14
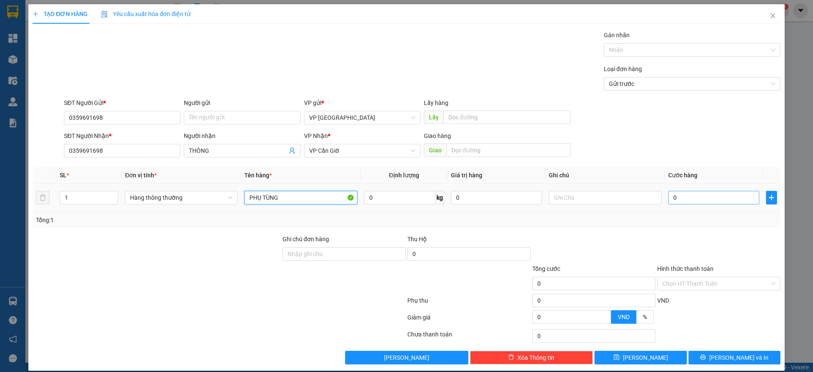
type input "PHỤ TÙNG"
click at [674, 194] on input "0" at bounding box center [713, 198] width 91 height 14
type input "2"
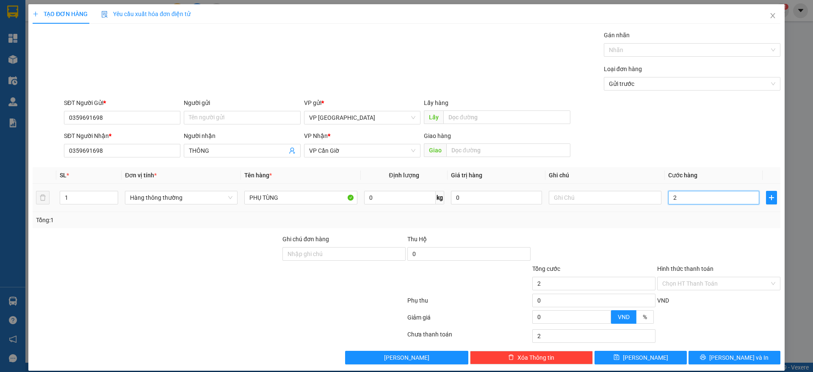
type input "25"
type input "250"
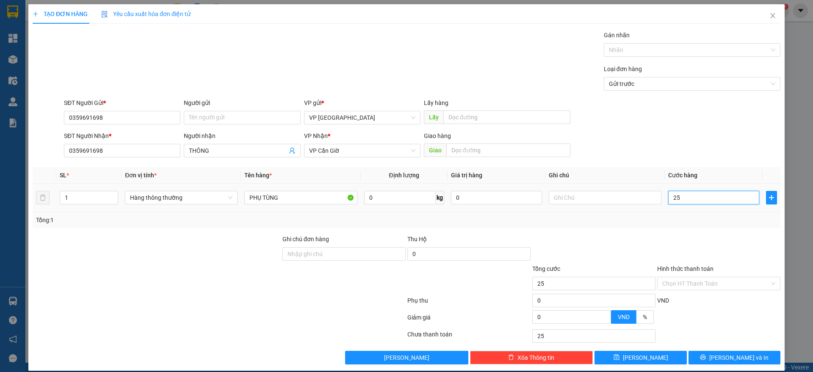
type input "250"
type input "2.500"
type input "25.000"
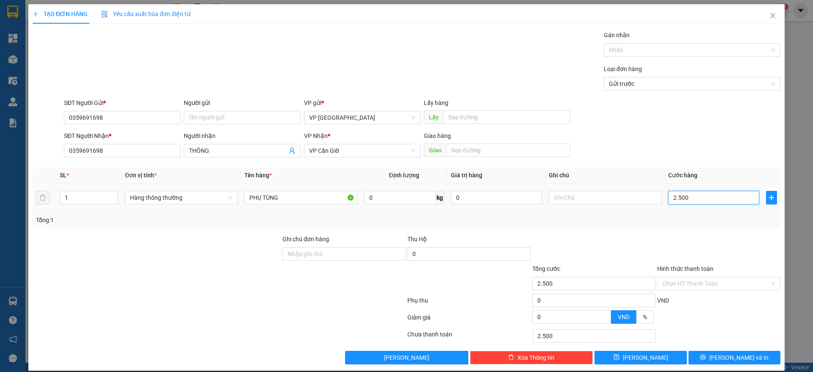
type input "25.000"
click at [718, 356] on button "[PERSON_NAME] và In" at bounding box center [735, 358] width 92 height 14
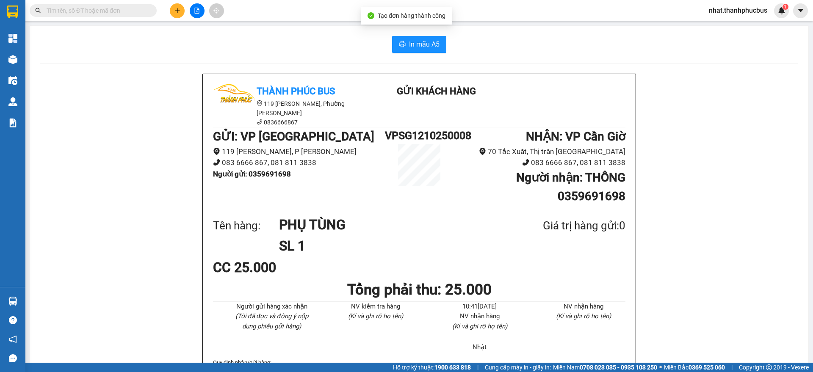
click at [446, 187] on div "GỬI : VP Sài Gòn 119 Nguyễn Cư Trinh, P Nguyễn Cư Trinh 083 6666 867, 081 811 3…" at bounding box center [419, 170] width 413 height 84
click at [419, 47] on span "In mẫu A5" at bounding box center [424, 44] width 31 height 11
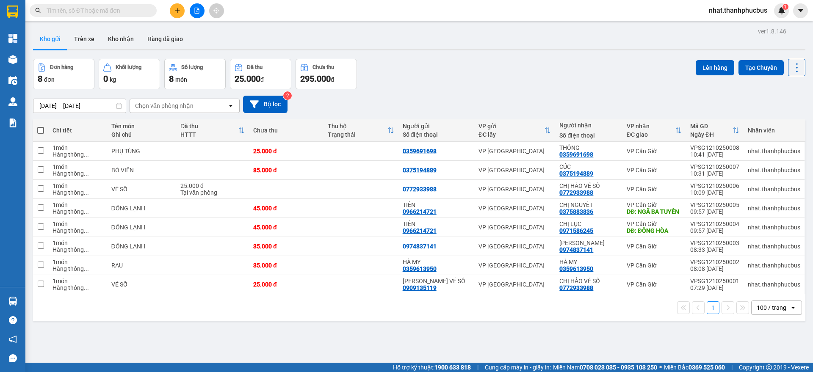
click at [587, 83] on div "Đơn hàng 8 đơn Khối lượng 0 kg Số lượng 8 món Đã thu 25.000 đ Chưa thu 295.000 …" at bounding box center [419, 74] width 773 height 31
drag, startPoint x: 419, startPoint y: 47, endPoint x: 587, endPoint y: 83, distance: 172.4
click at [587, 83] on div "Đơn hàng 8 đơn Khối lượng 0 kg Số lượng 8 món Đã thu 25.000 đ Chưa thu 295.000 …" at bounding box center [419, 74] width 773 height 31
